Goal: Task Accomplishment & Management: Complete application form

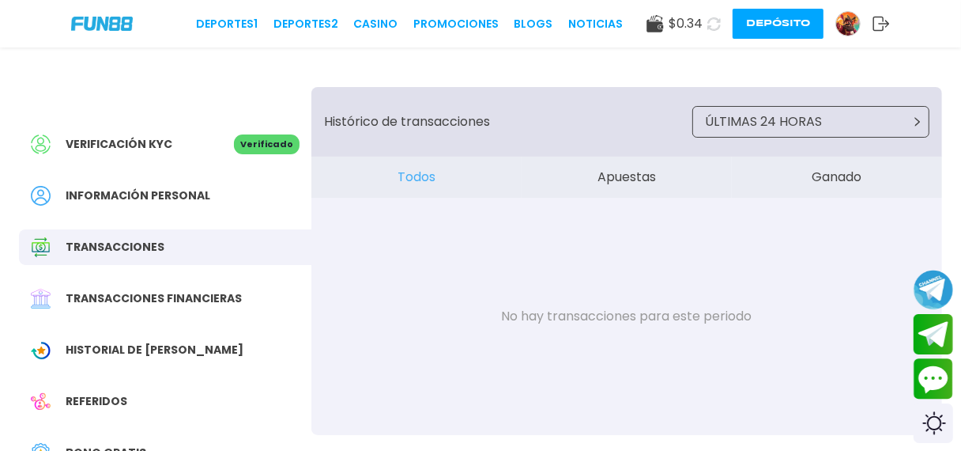
click at [712, 23] on icon at bounding box center [714, 24] width 15 height 15
click at [712, 23] on icon at bounding box center [714, 23] width 19 height 19
click at [853, 27] on img at bounding box center [848, 24] width 24 height 24
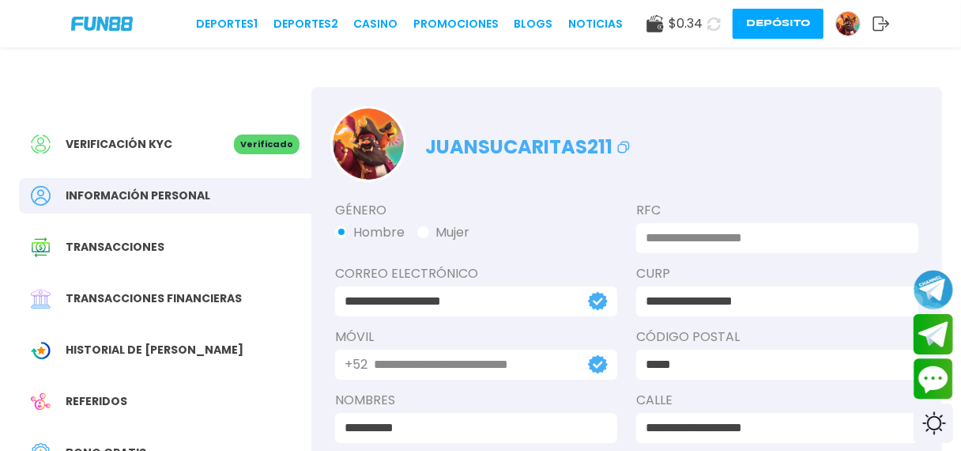
click at [877, 27] on icon at bounding box center [881, 24] width 17 height 16
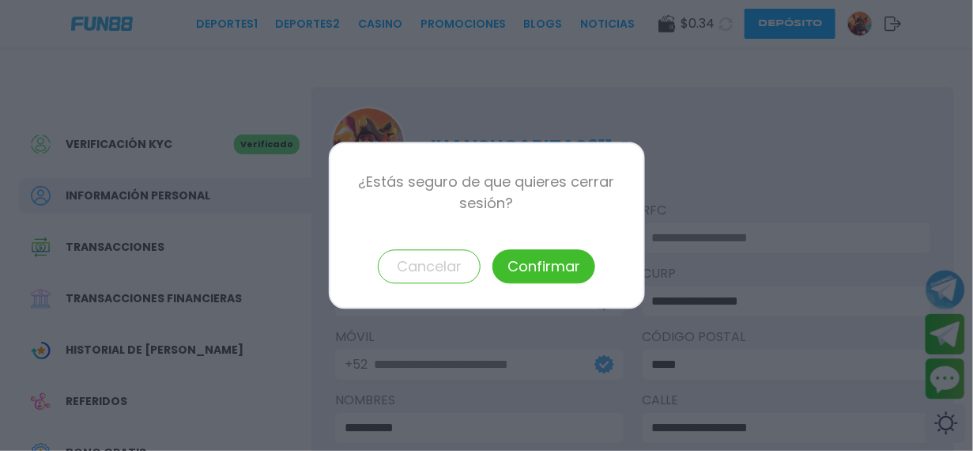
click at [552, 265] on button "Confirmar" at bounding box center [544, 267] width 103 height 34
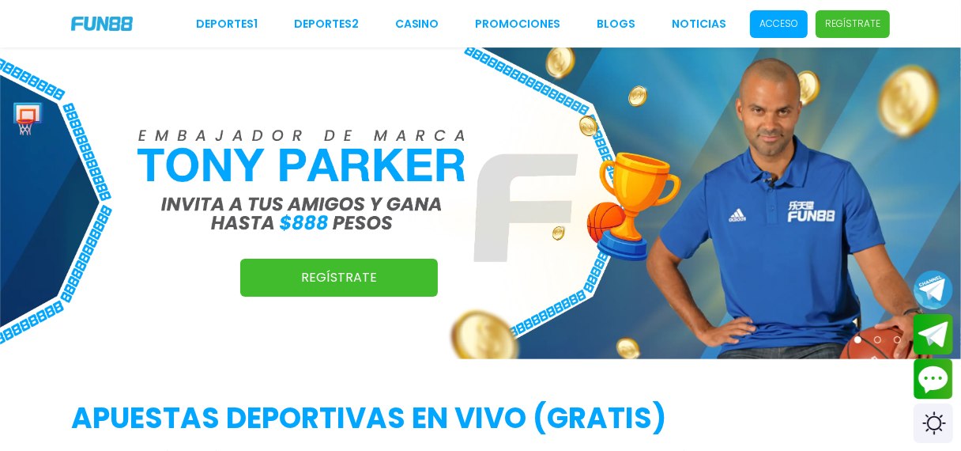
drag, startPoint x: 0, startPoint y: 0, endPoint x: 851, endPoint y: 20, distance: 851.0
click at [851, 20] on p "Regístrate" at bounding box center [852, 24] width 55 height 14
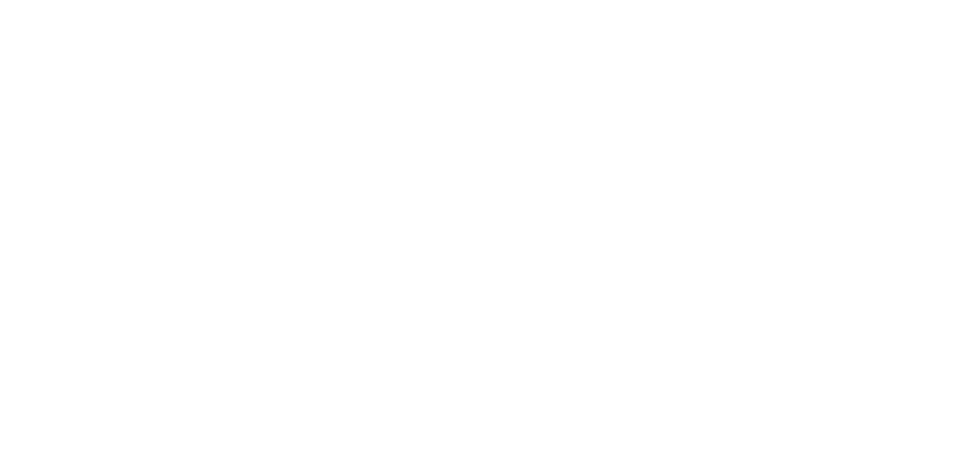
click at [961, 439] on div at bounding box center [961, 439] width 0 height 0
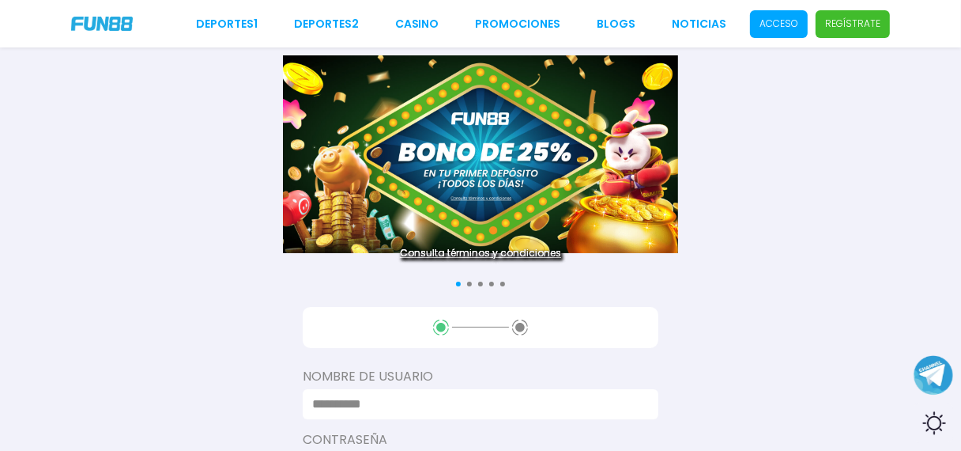
click at [789, 32] on span "Acceso" at bounding box center [779, 24] width 58 height 28
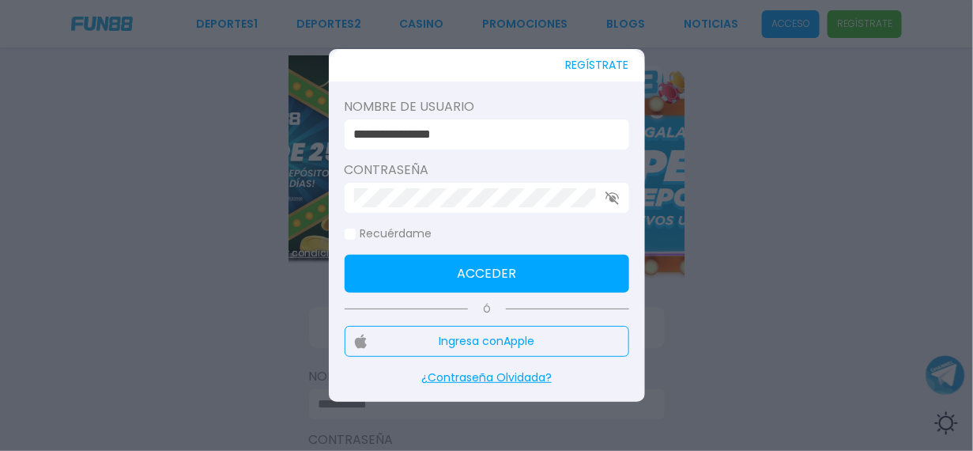
click at [546, 140] on input "**********" at bounding box center [482, 134] width 256 height 19
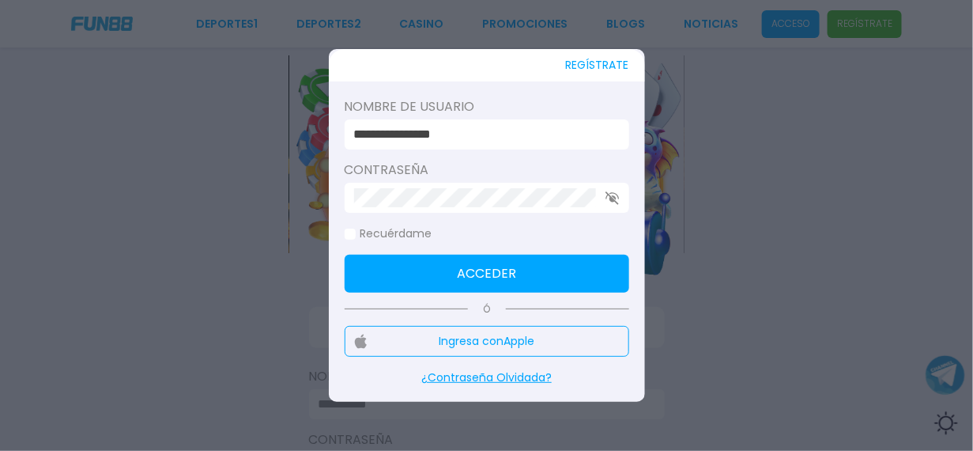
type input "**********"
click at [438, 255] on button "Acceder" at bounding box center [487, 274] width 285 height 38
